Goal: Information Seeking & Learning: Learn about a topic

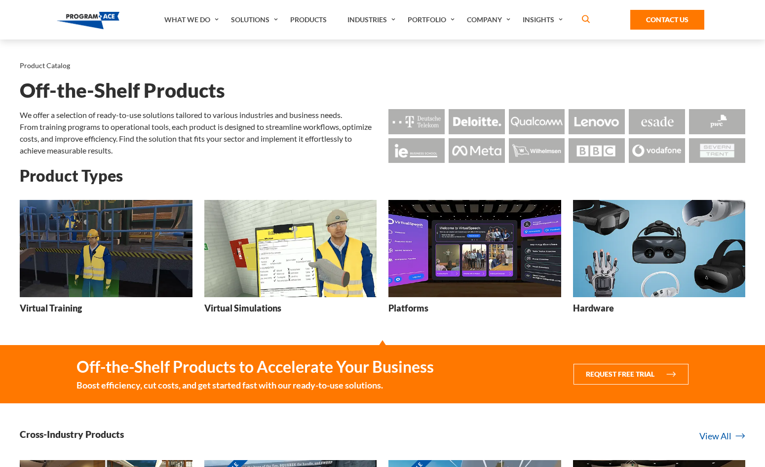
scroll to position [8, 0]
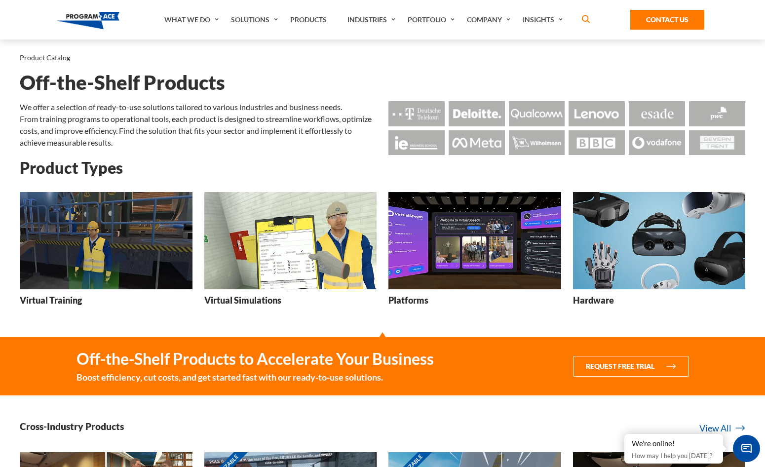
click at [429, 235] on img at bounding box center [474, 240] width 173 height 97
